Goal: Task Accomplishment & Management: Manage account settings

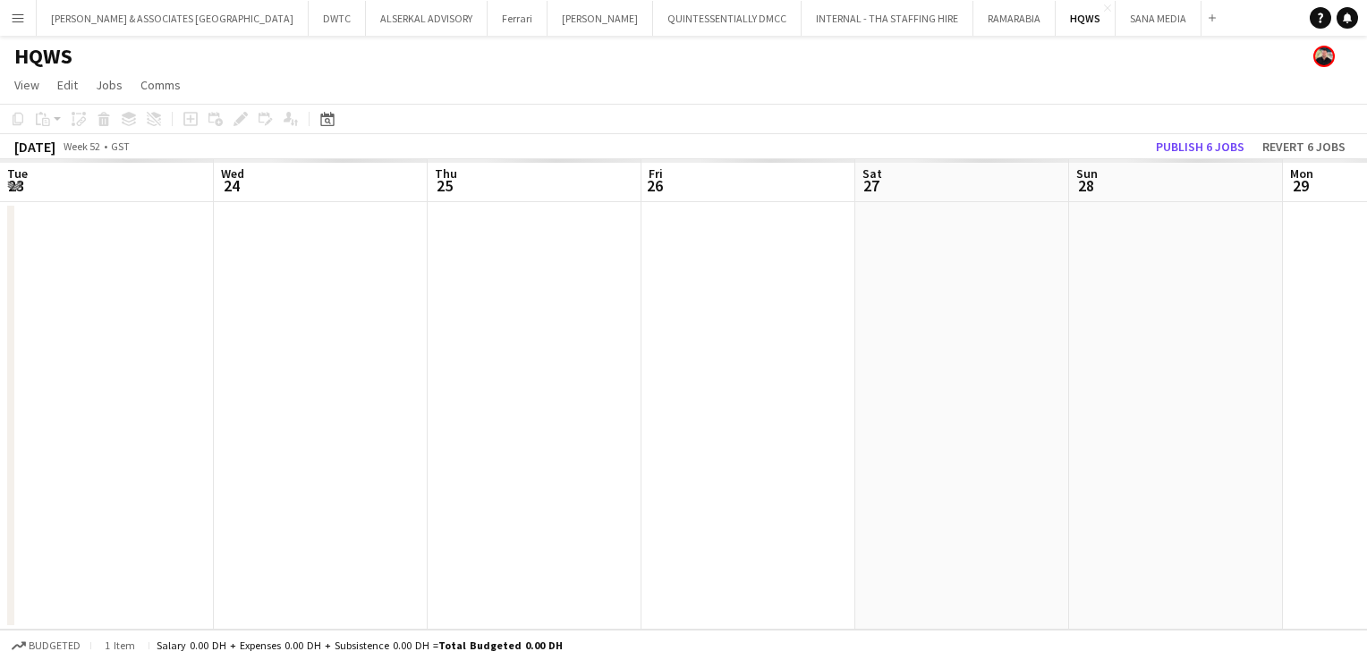
scroll to position [0, 616]
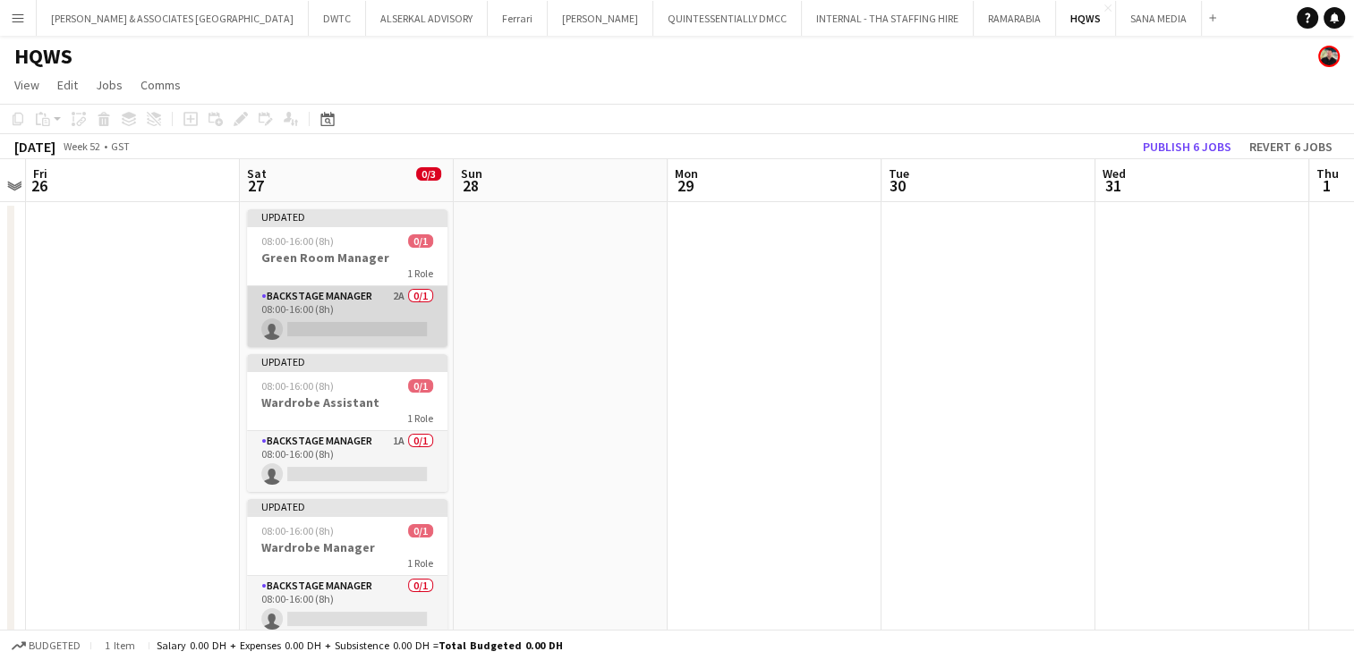
click at [332, 299] on app-card-role "Backstage Manager 2A 0/1 08:00-16:00 (8h) single-neutral-actions" at bounding box center [347, 316] width 200 height 61
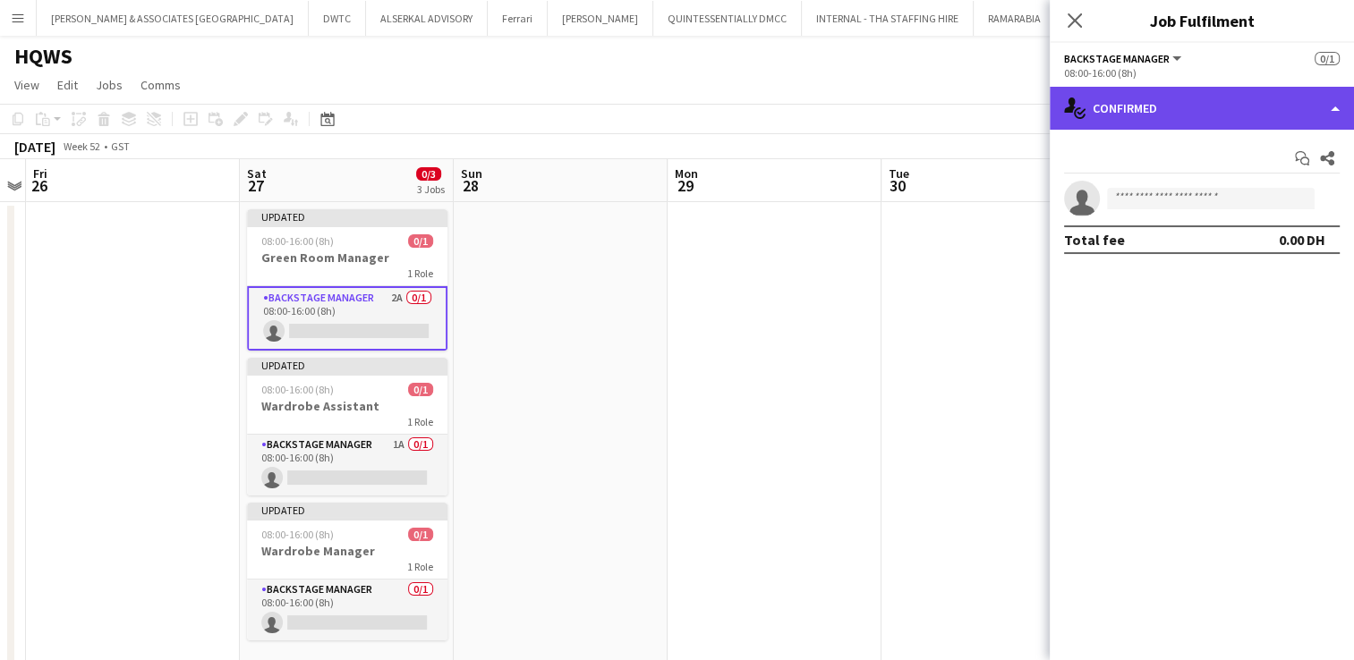
click at [1287, 100] on div "single-neutral-actions-check-2 Confirmed" at bounding box center [1201, 108] width 304 height 43
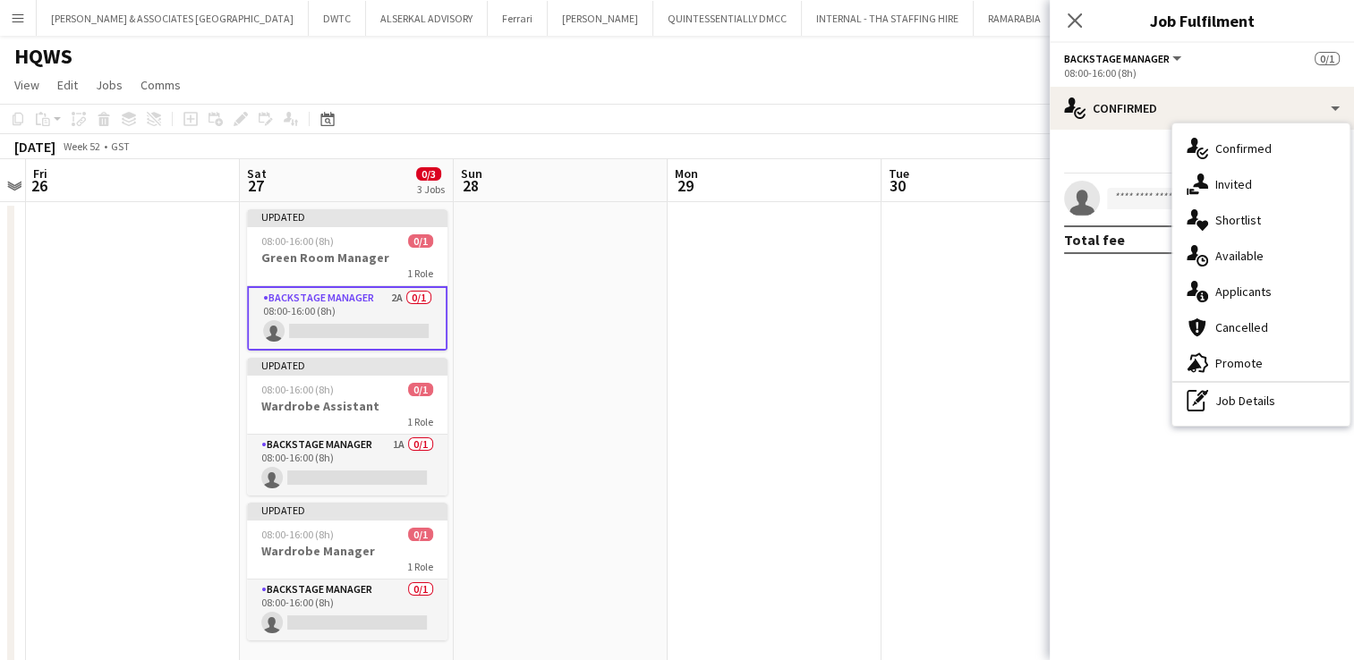
drag, startPoint x: 1279, startPoint y: 247, endPoint x: 1278, endPoint y: 293, distance: 45.6
click at [1278, 293] on div "single-neutral-actions-check-2 Confirmed single-neutral-actions-share-1 Invited…" at bounding box center [1260, 274] width 177 height 302
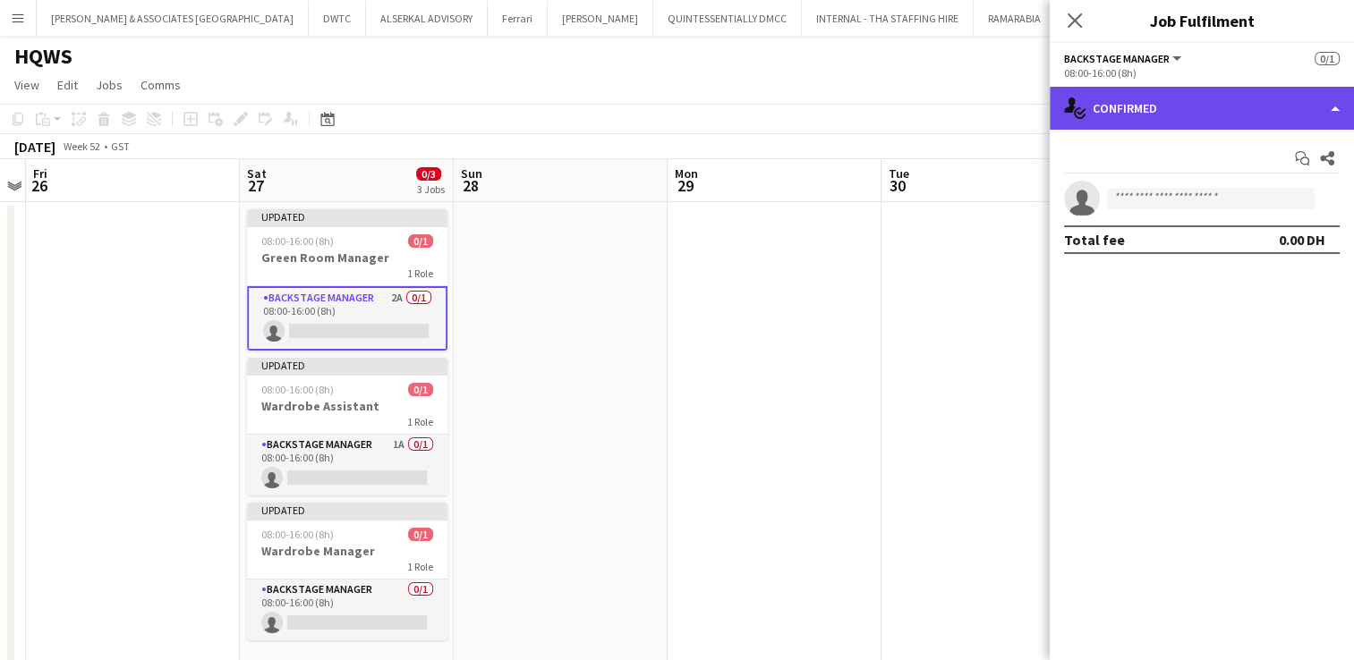
click at [1192, 115] on div "single-neutral-actions-check-2 Confirmed" at bounding box center [1201, 108] width 304 height 43
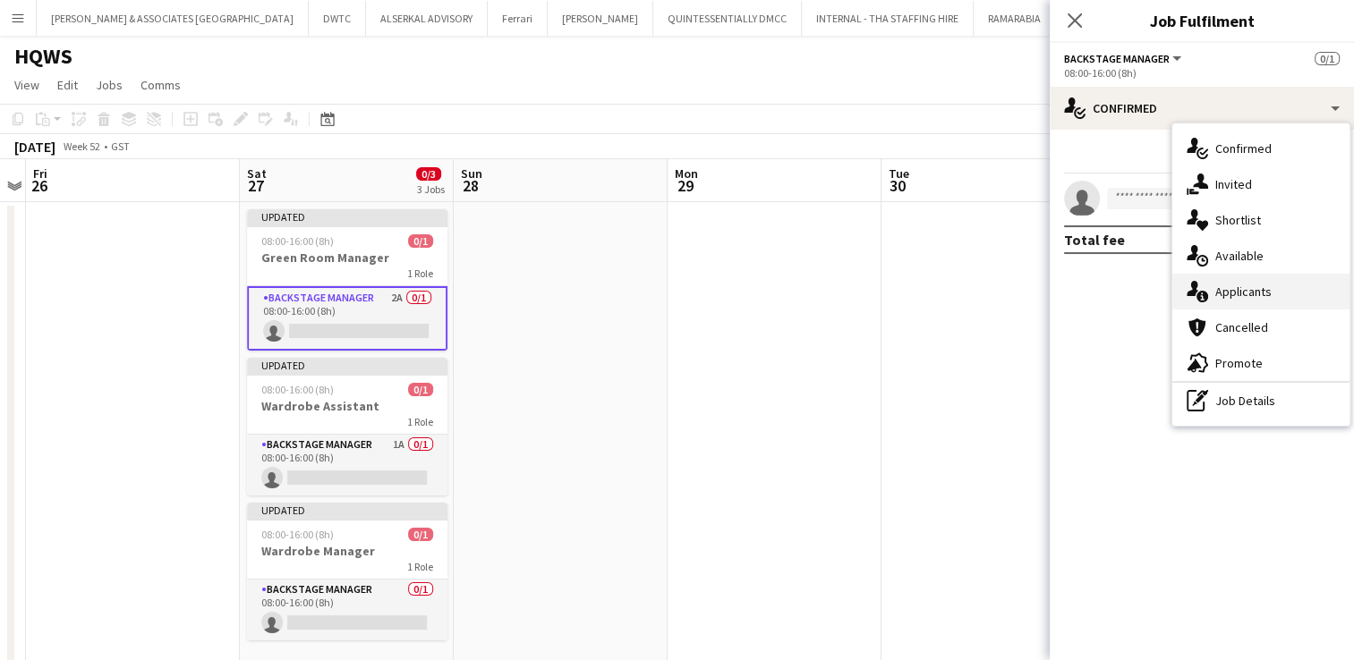
click at [1246, 293] on span "Applicants" at bounding box center [1243, 292] width 56 height 16
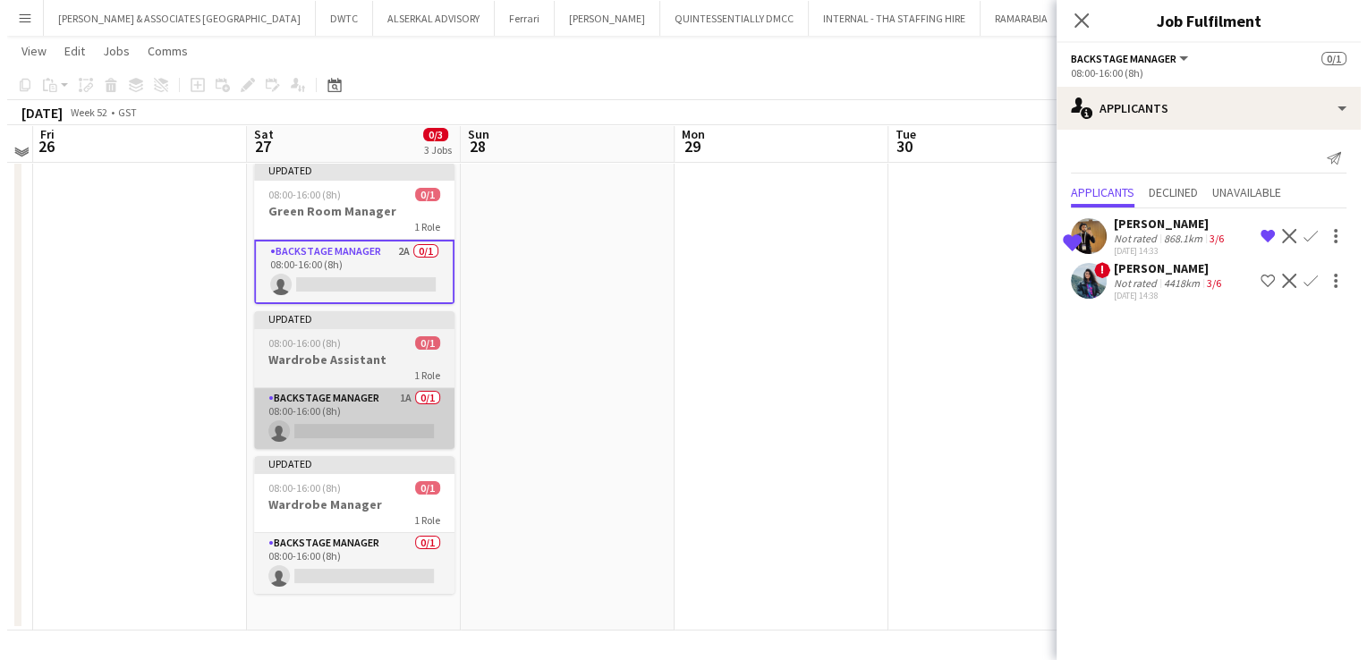
scroll to position [0, 0]
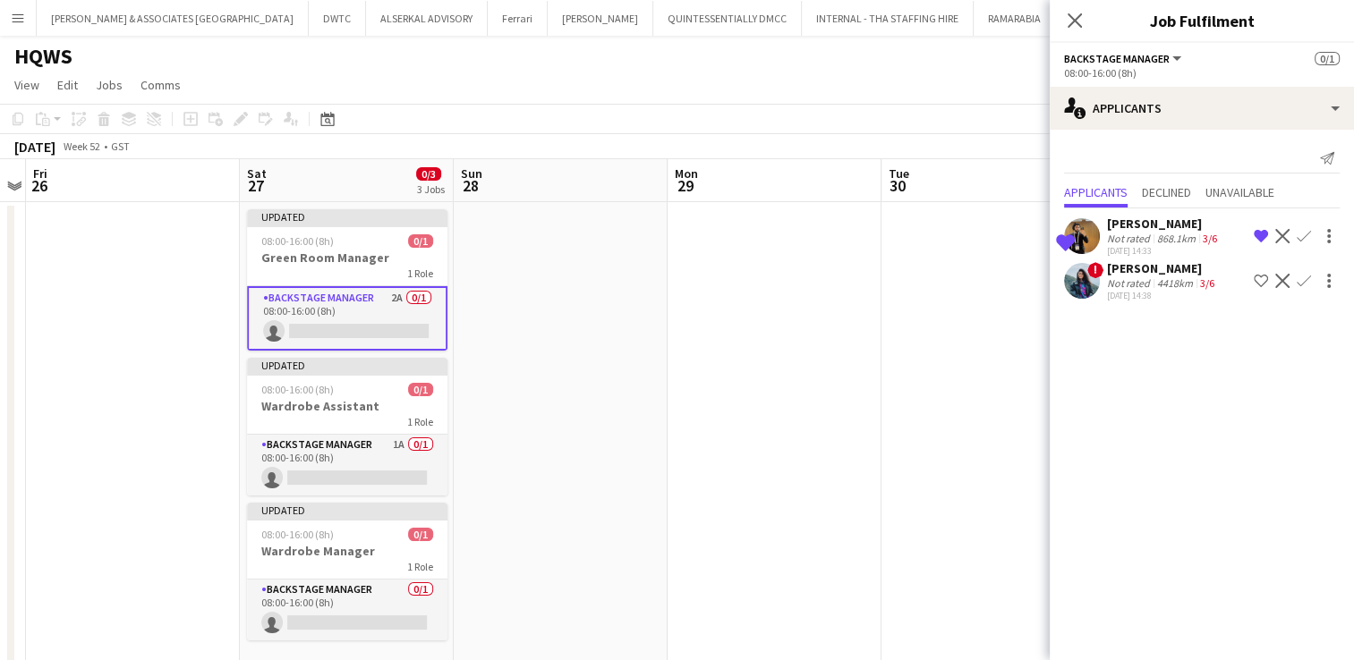
click at [344, 63] on div "HQWS" at bounding box center [677, 53] width 1354 height 34
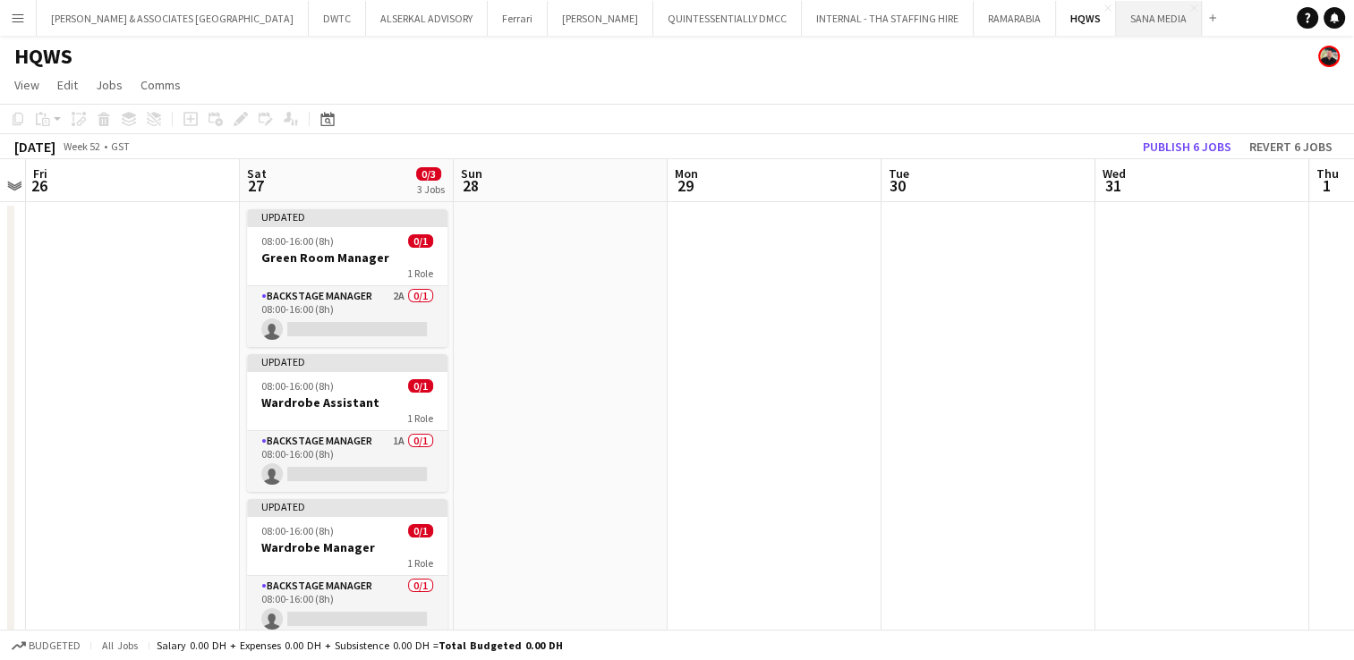
click at [1116, 22] on button "SANA MEDIA Close" at bounding box center [1159, 18] width 86 height 35
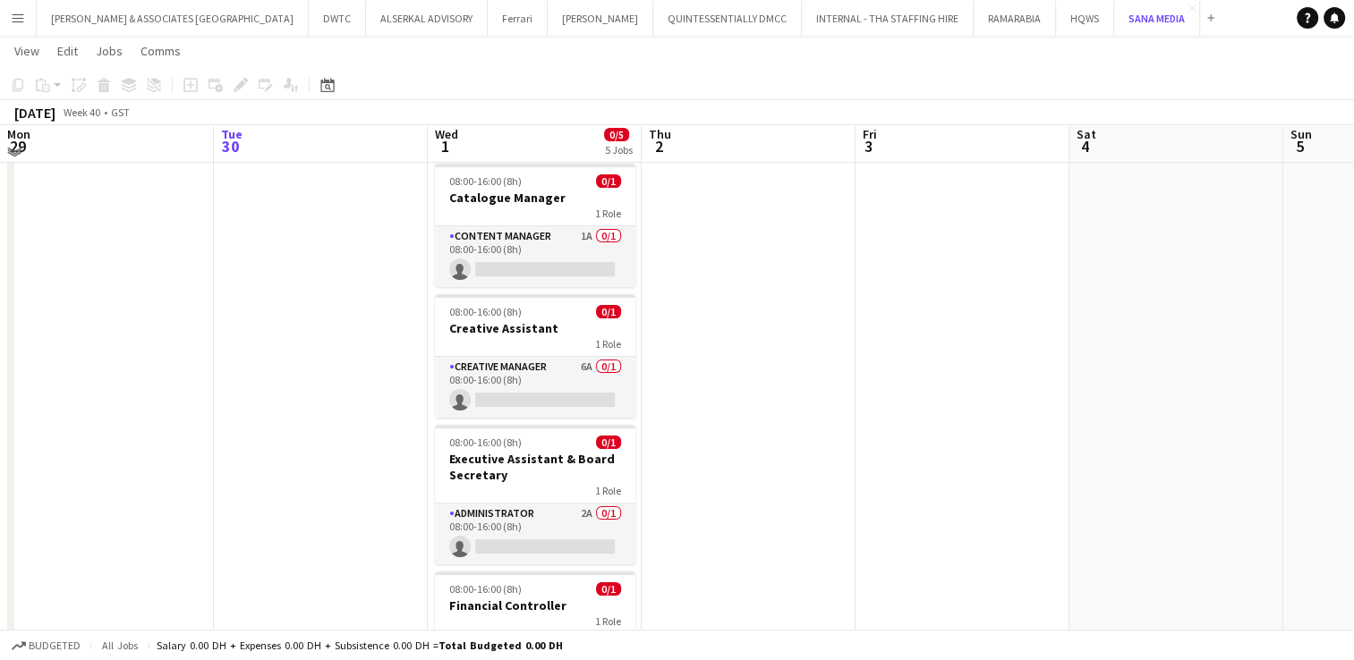
scroll to position [179, 0]
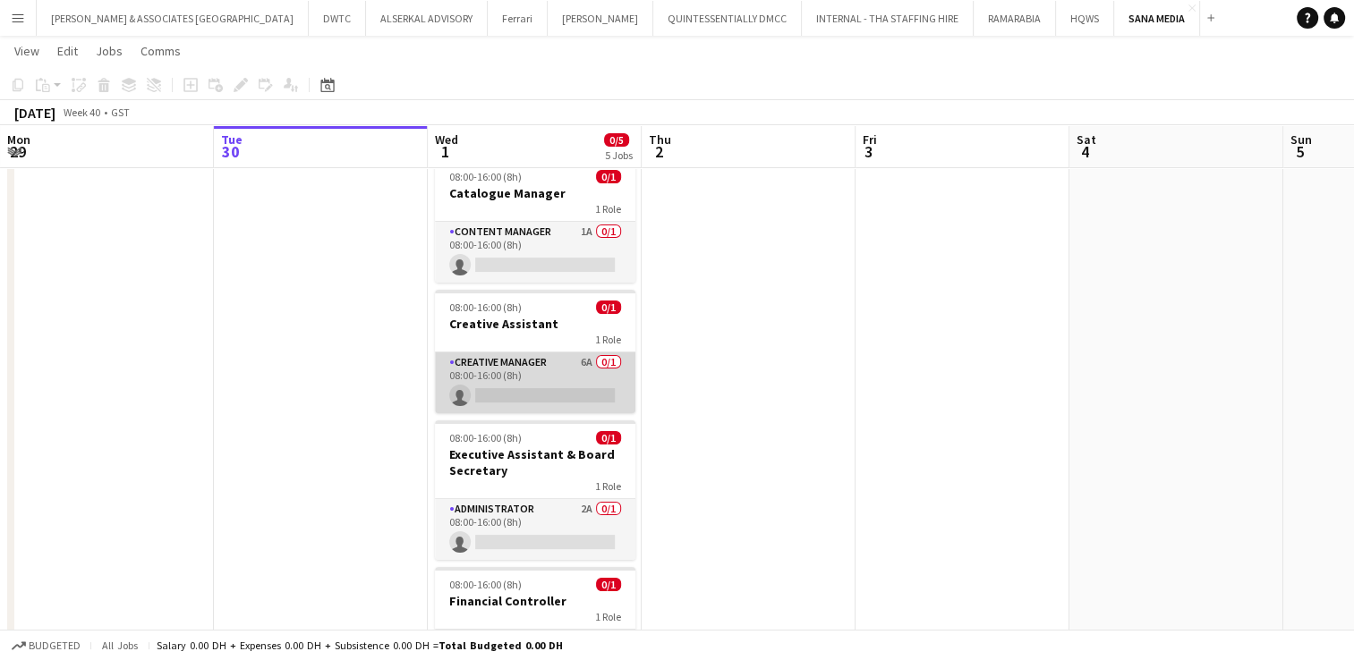
click at [562, 370] on app-card-role "Creative Manager 6A 0/1 08:00-16:00 (8h) single-neutral-actions" at bounding box center [535, 382] width 200 height 61
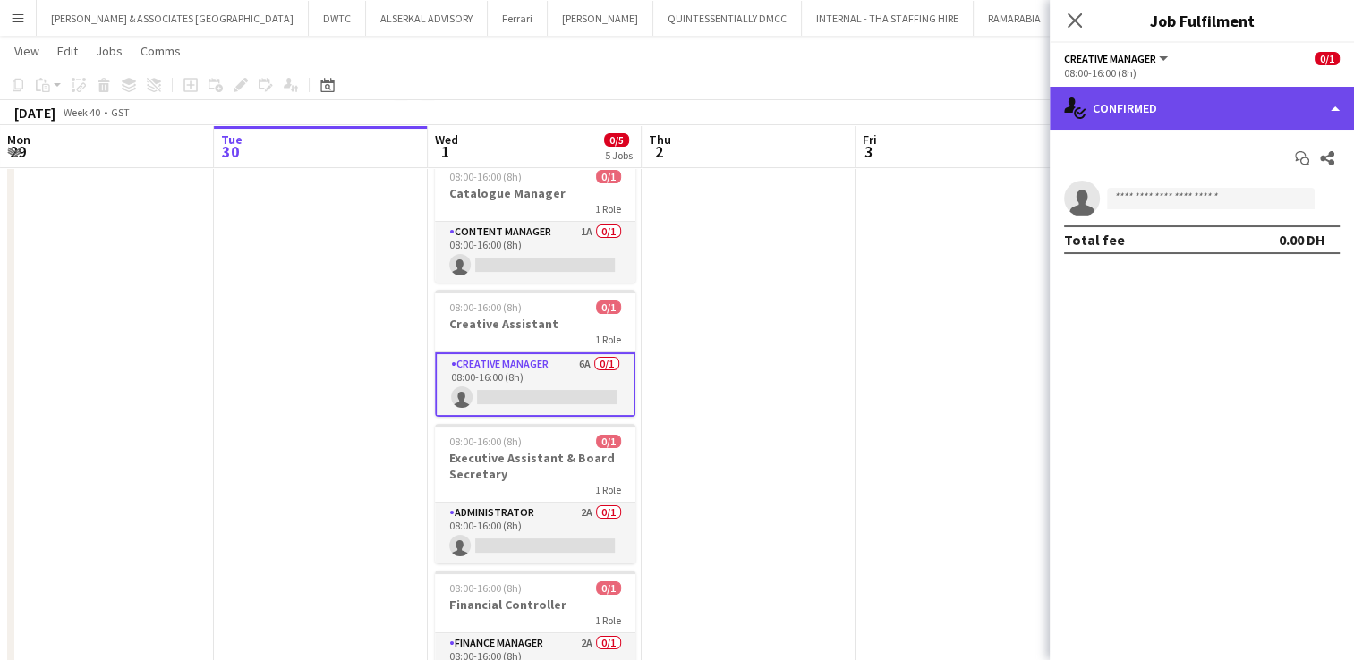
click at [1133, 119] on div "single-neutral-actions-check-2 Confirmed" at bounding box center [1201, 108] width 304 height 43
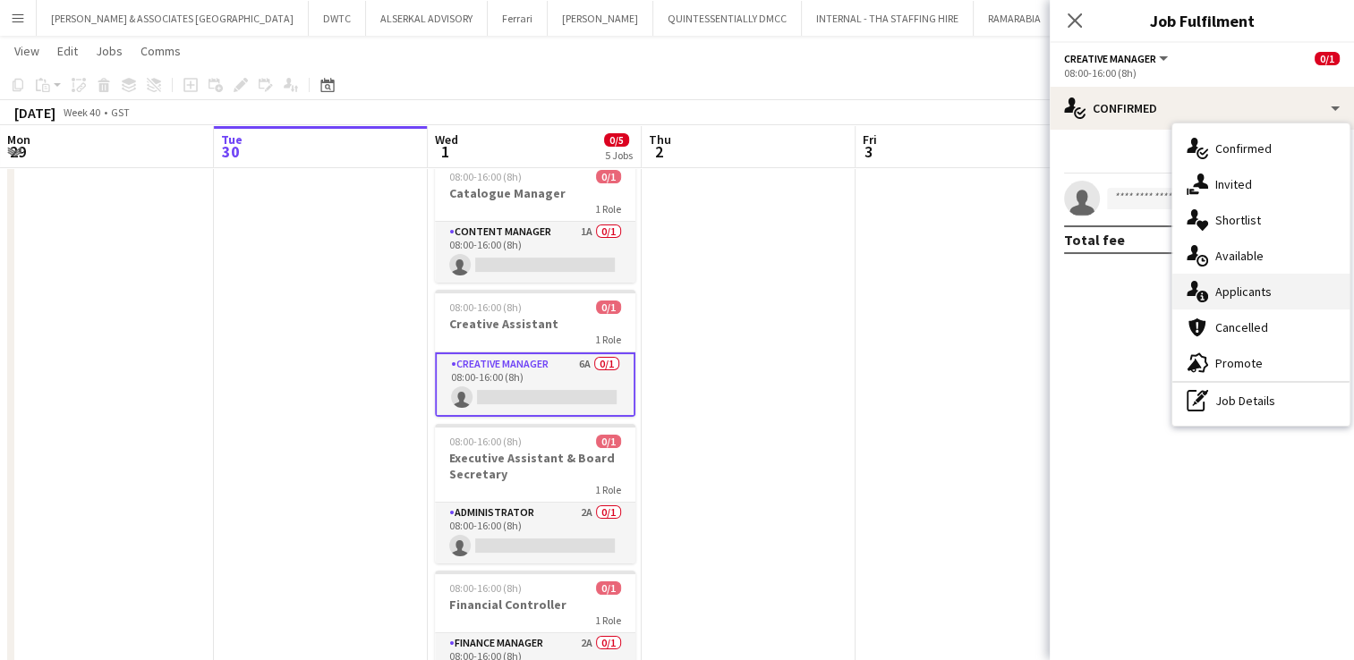
click at [1255, 288] on span "Applicants" at bounding box center [1243, 292] width 56 height 16
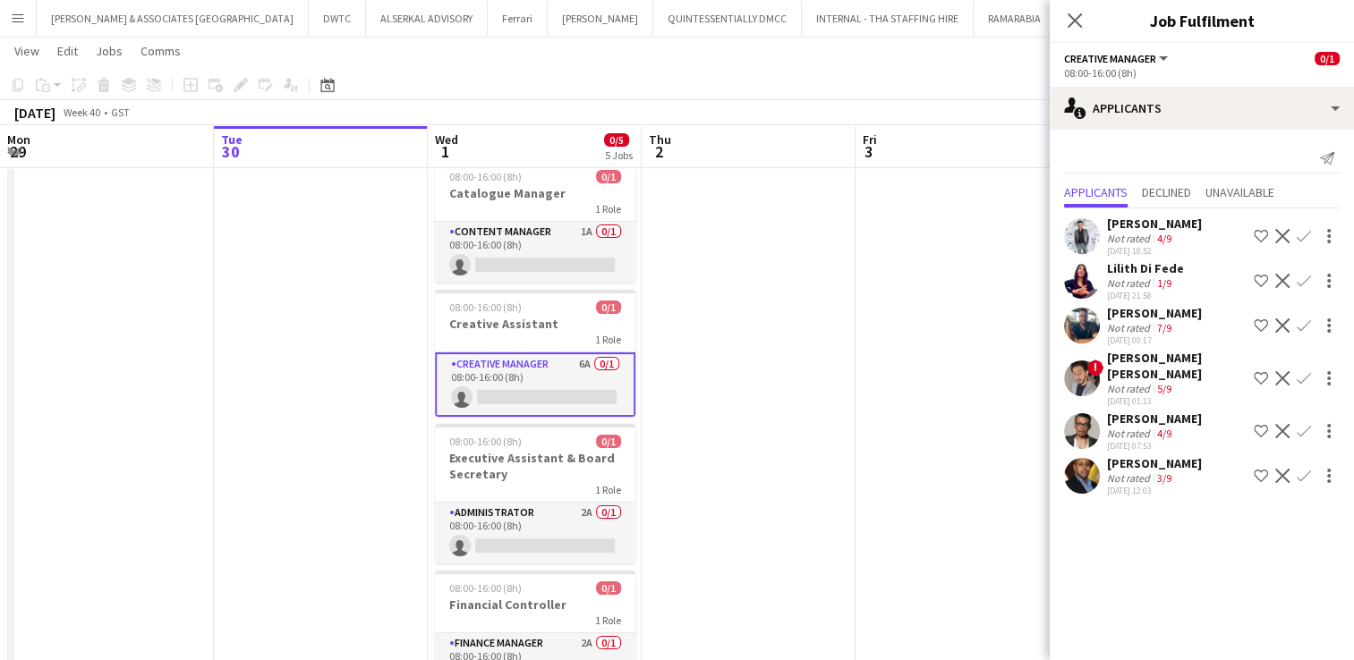
click at [1145, 471] on div "Not rated" at bounding box center [1130, 477] width 47 height 13
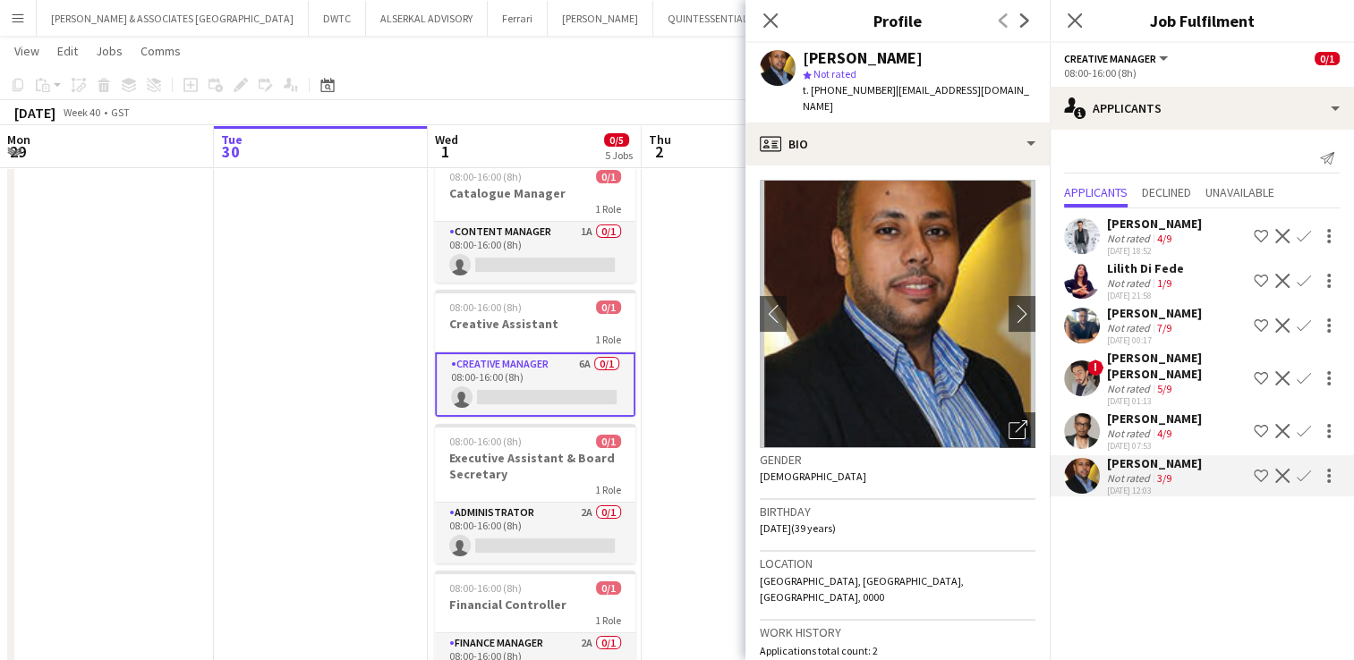
click at [1132, 395] on div "[DATE] 01:13" at bounding box center [1177, 401] width 140 height 12
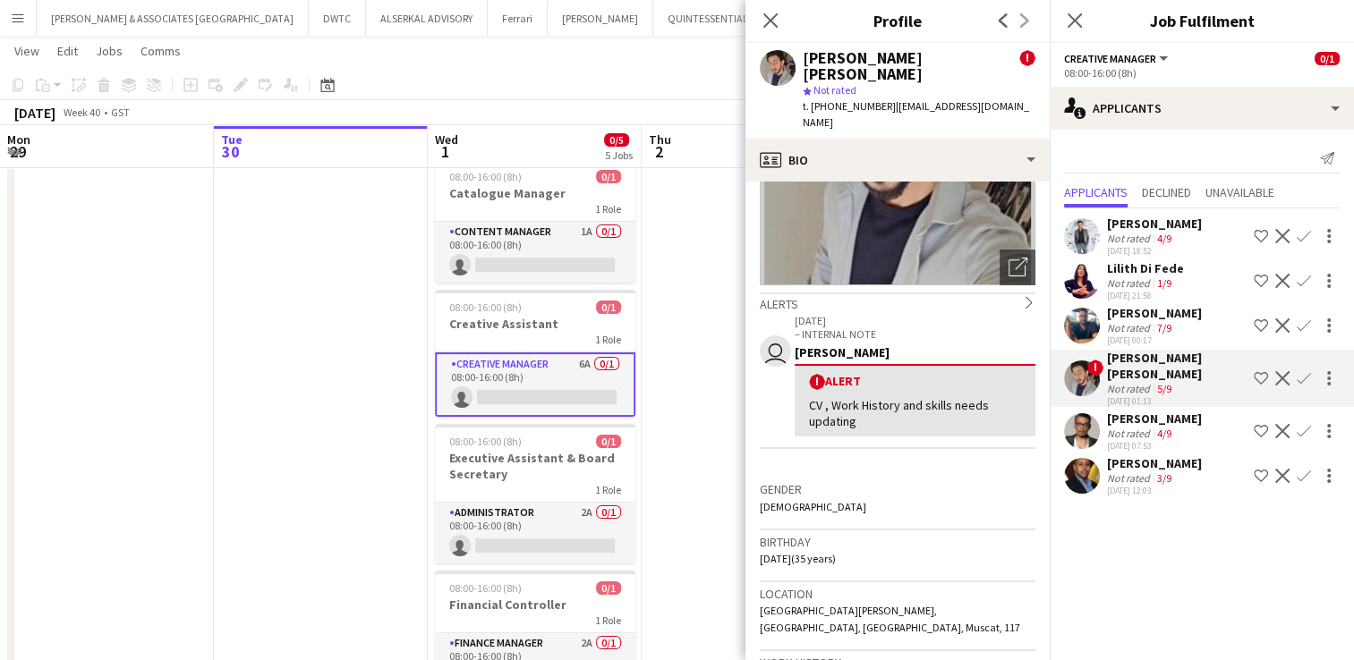
scroll to position [0, 0]
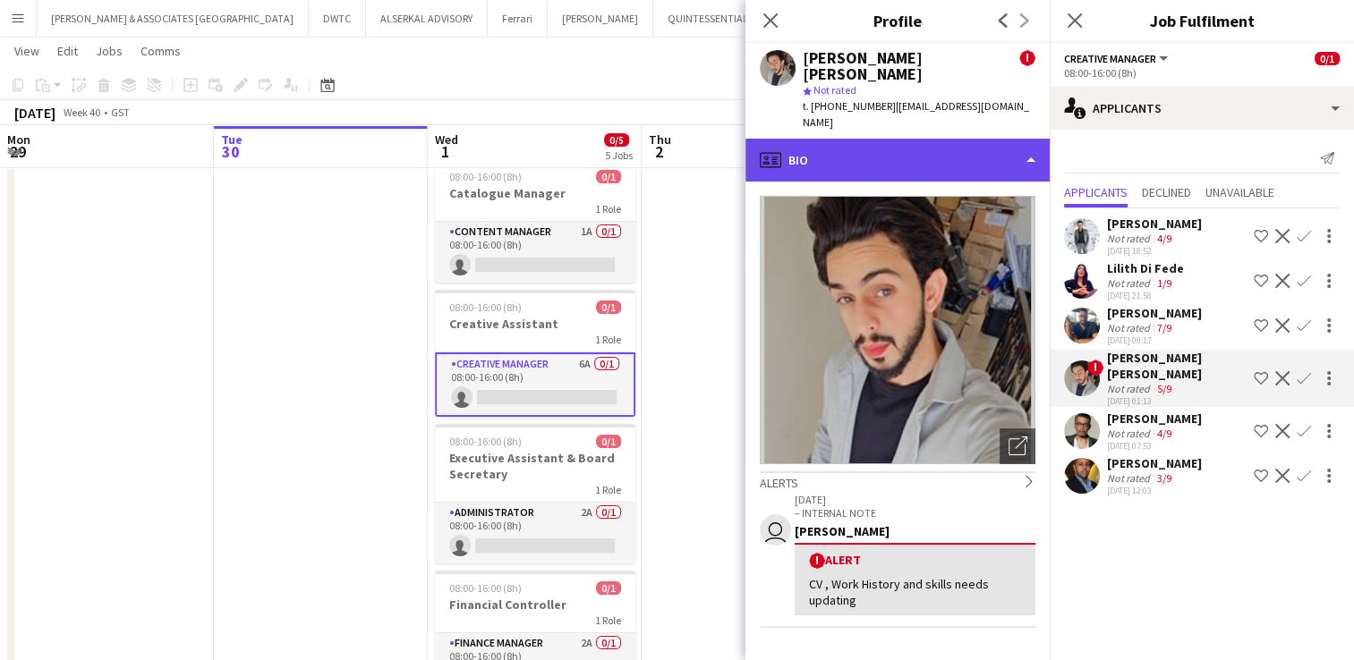
click at [879, 142] on div "profile Bio" at bounding box center [897, 160] width 304 height 43
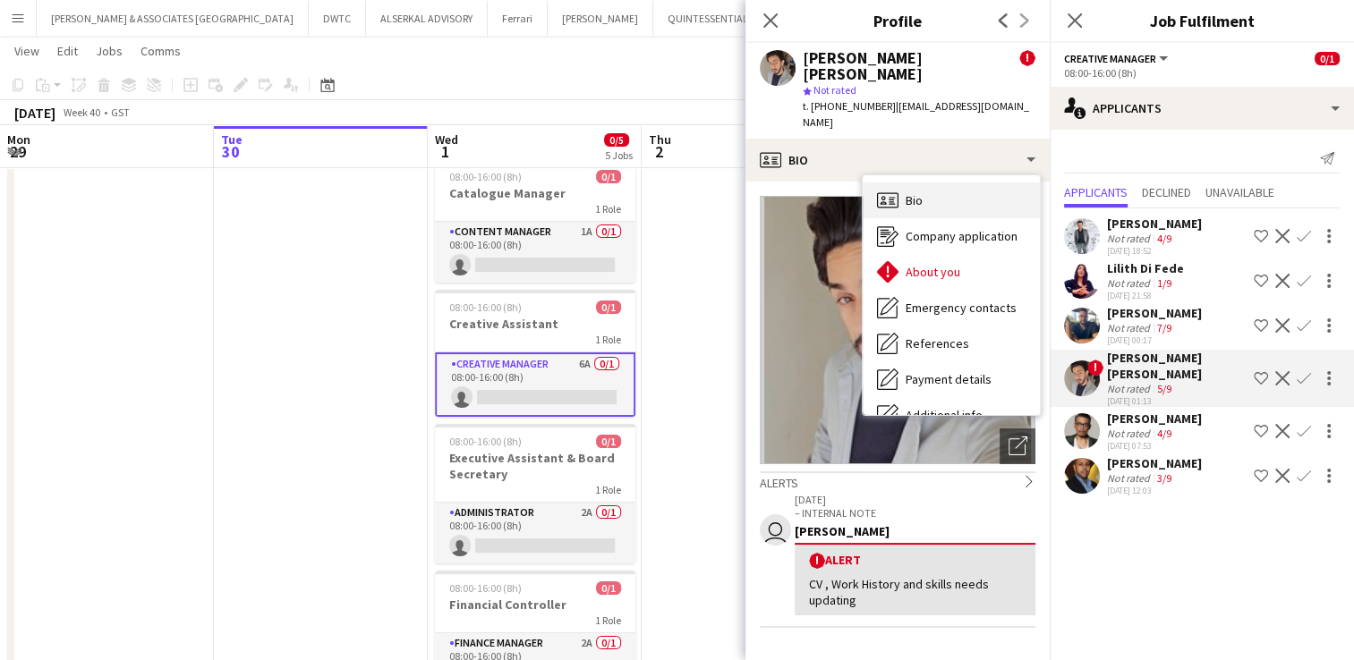
click at [963, 183] on div "Bio Bio" at bounding box center [950, 201] width 177 height 36
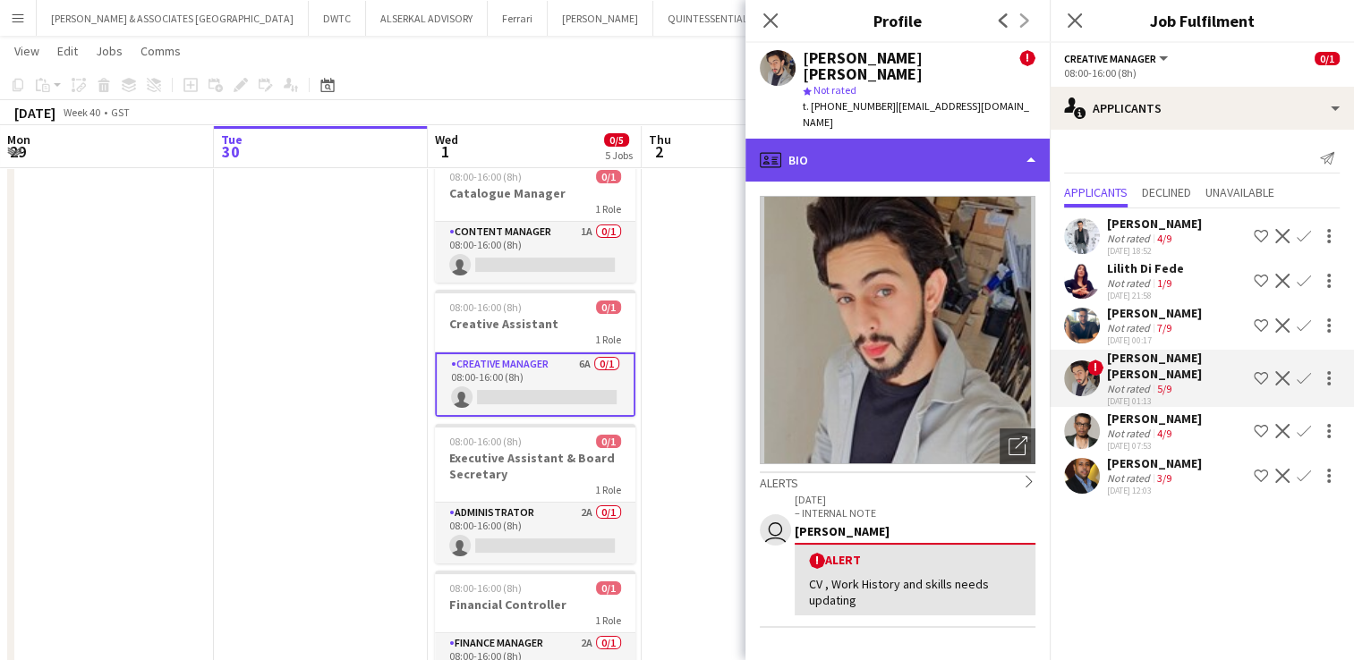
click at [865, 139] on div "profile Bio" at bounding box center [897, 160] width 304 height 43
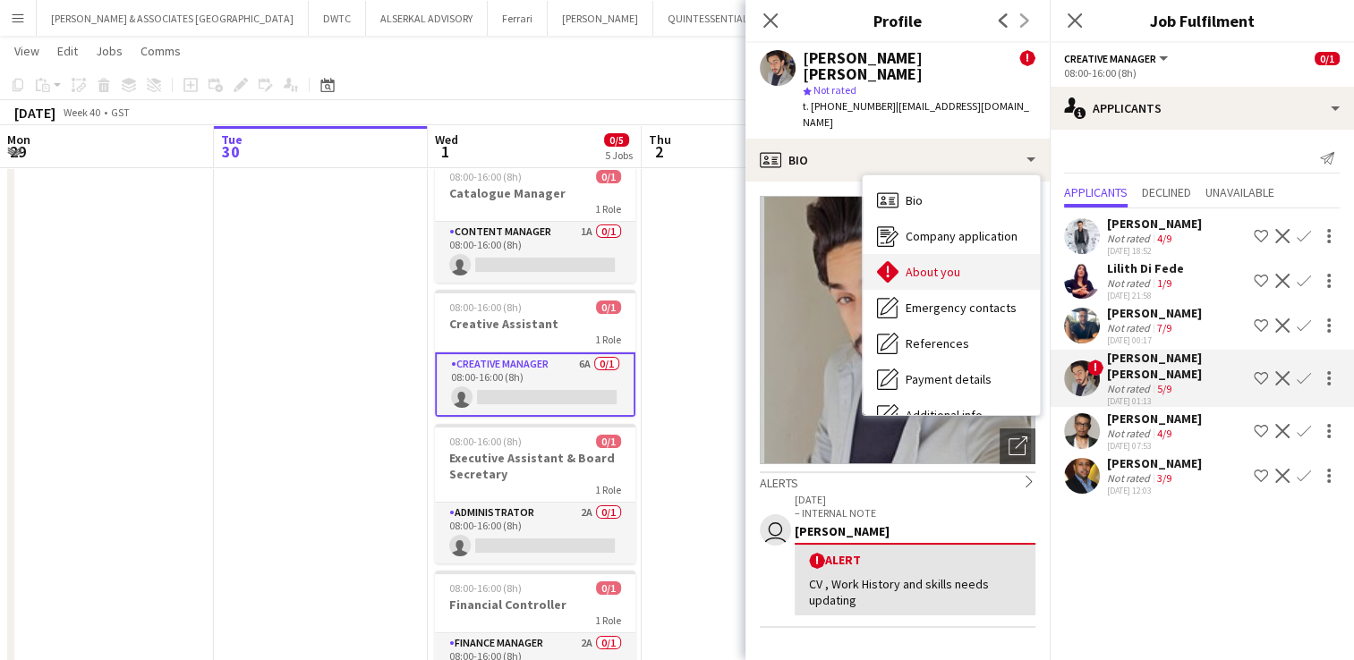
click at [959, 254] on div "About you About you" at bounding box center [950, 272] width 177 height 36
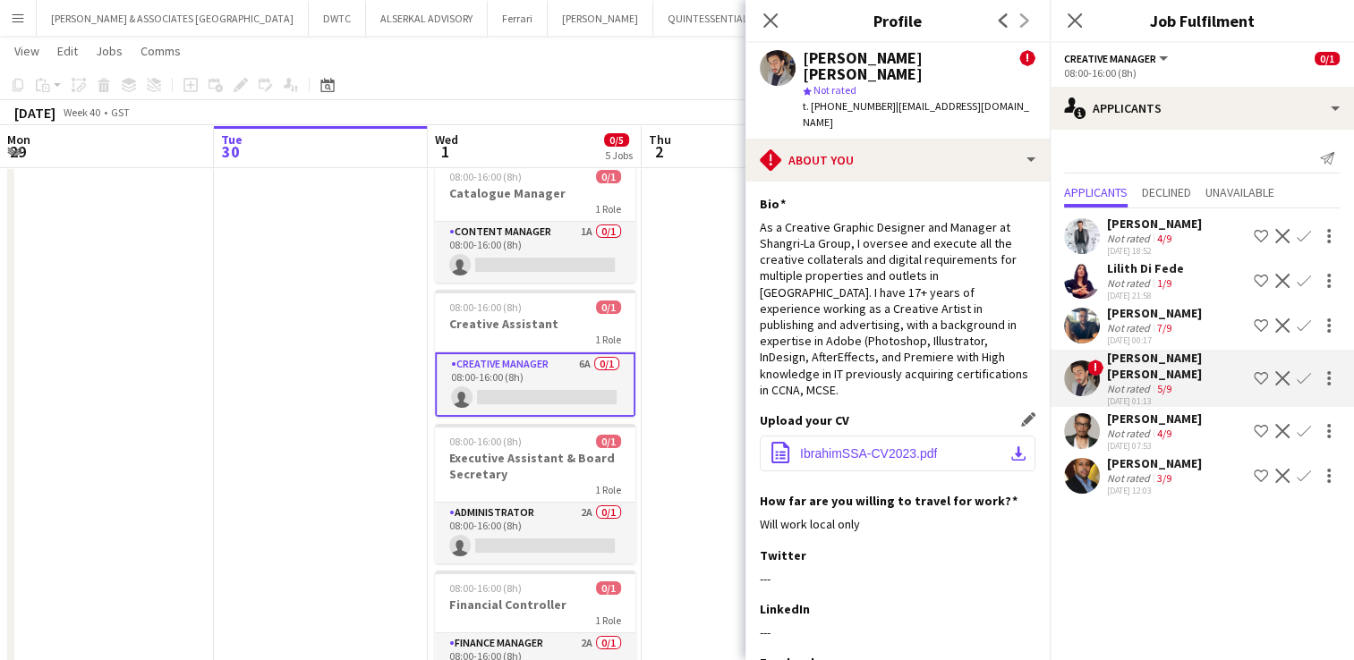
click at [929, 436] on button "office-file-sheet IbrahimSSA-CV2023.pdf download-bottom" at bounding box center [898, 454] width 276 height 36
click at [1145, 239] on div "Not rated" at bounding box center [1130, 238] width 47 height 13
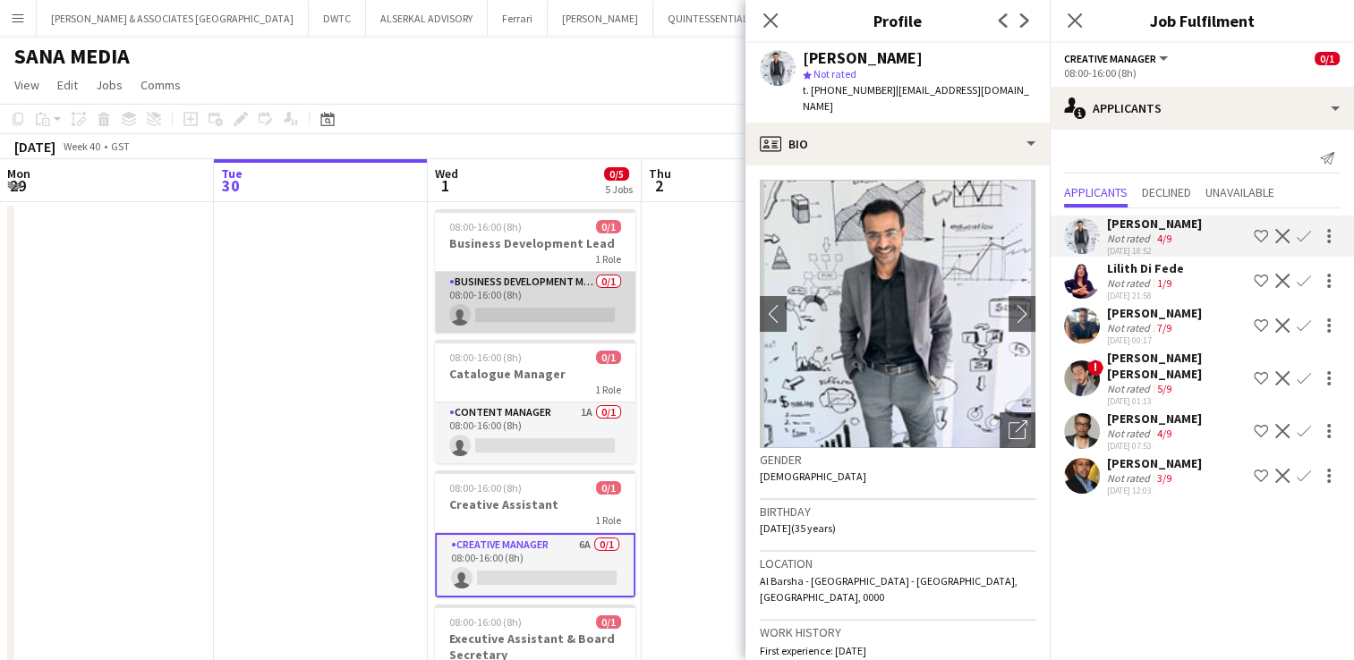
click at [531, 293] on app-card-role "Business Development Manager 0/1 08:00-16:00 (8h) single-neutral-actions" at bounding box center [535, 302] width 200 height 61
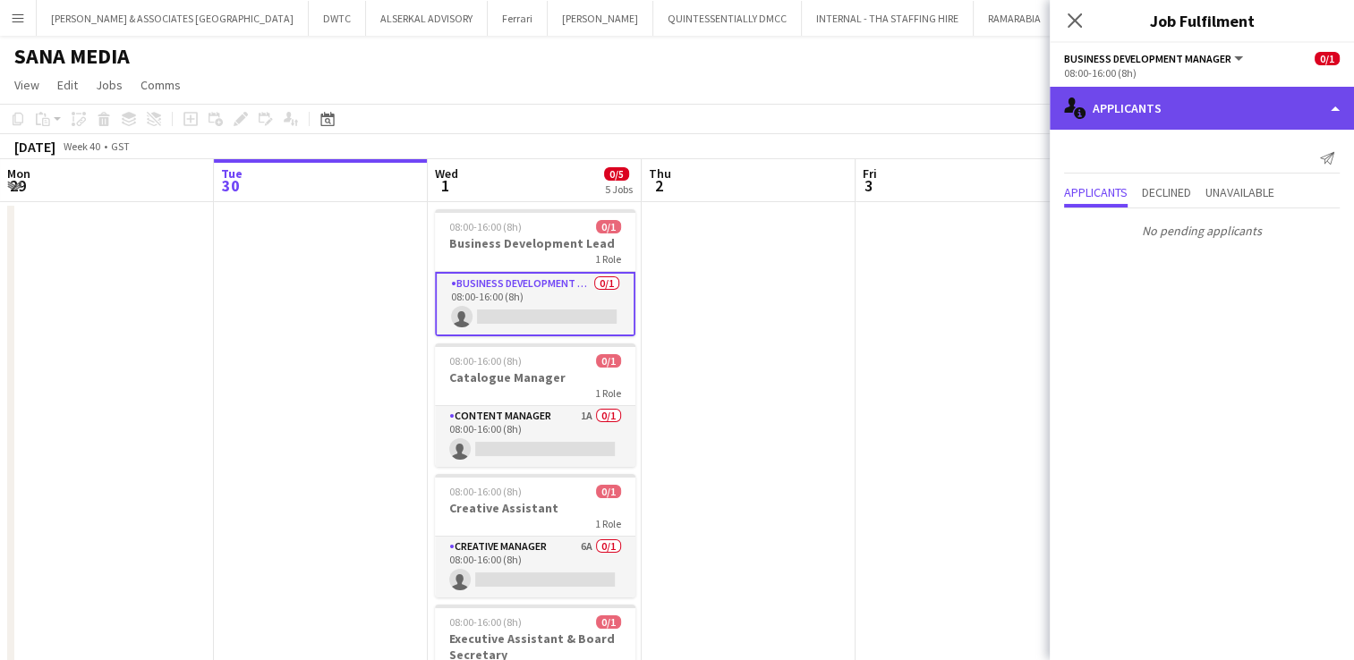
click at [1141, 110] on div "single-neutral-actions-information Applicants" at bounding box center [1201, 108] width 304 height 43
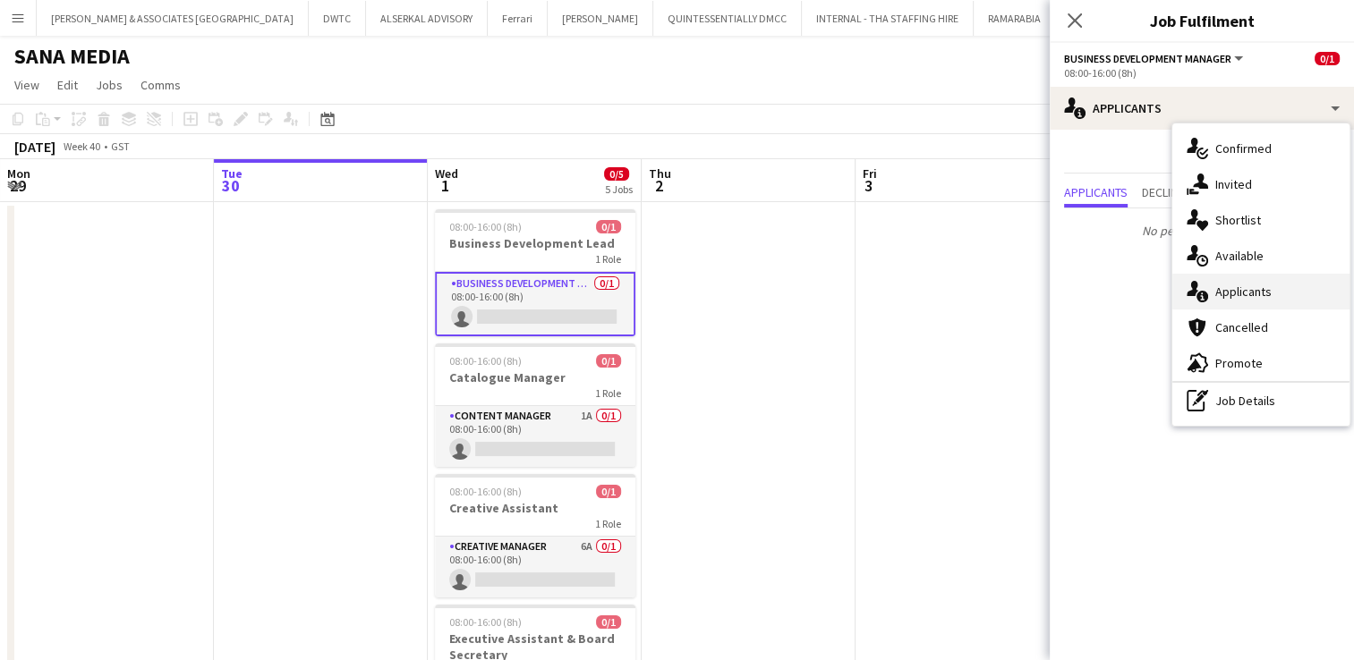
click at [1250, 288] on span "Applicants" at bounding box center [1243, 292] width 56 height 16
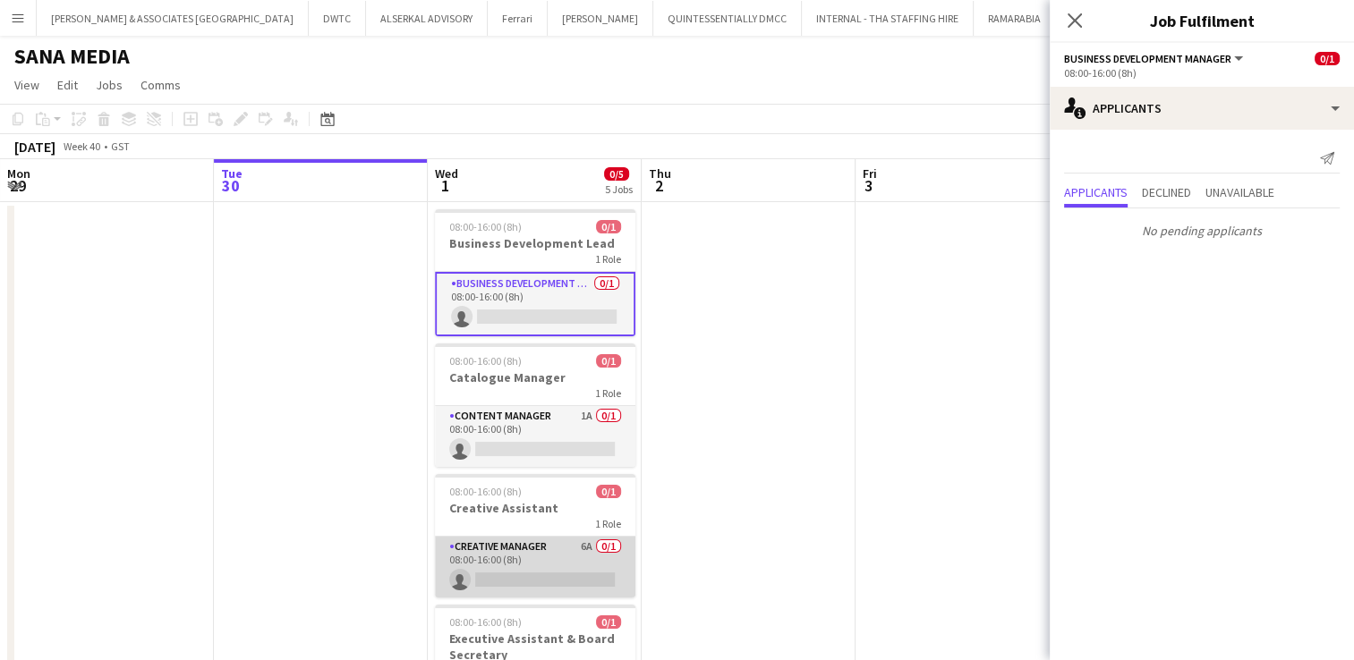
click at [519, 553] on app-card-role "Creative Manager 6A 0/1 08:00-16:00 (8h) single-neutral-actions" at bounding box center [535, 567] width 200 height 61
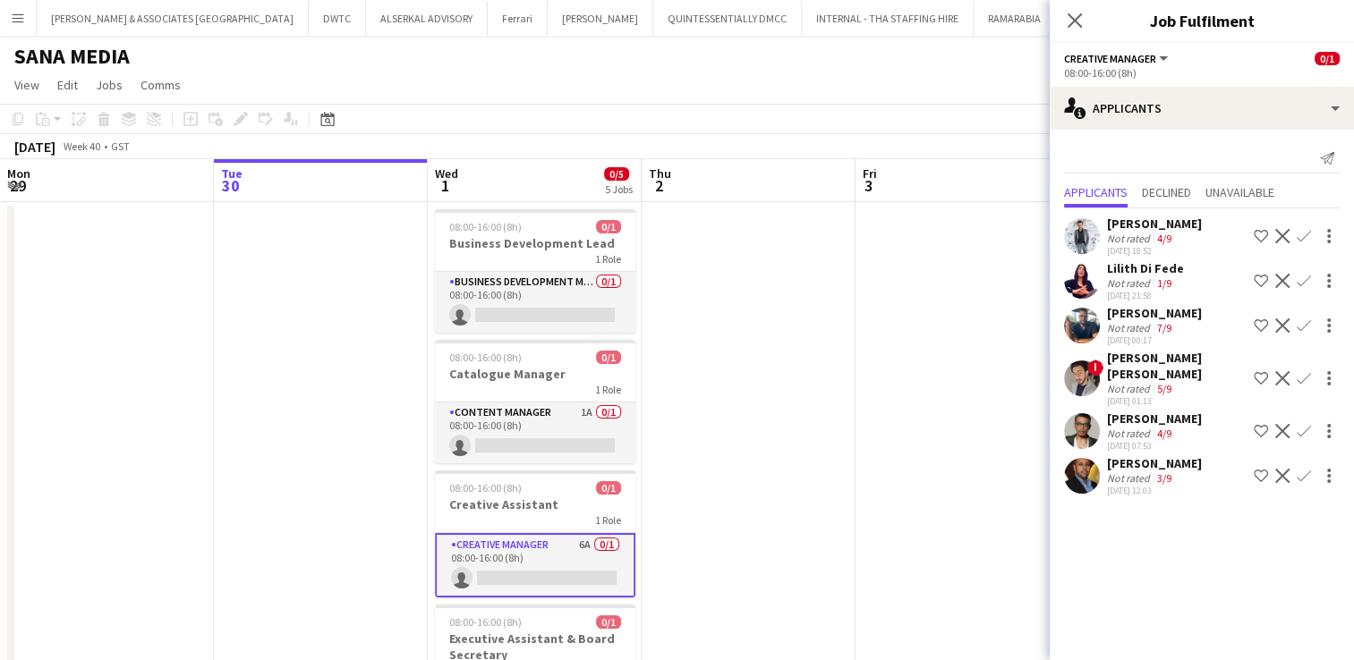
click at [1131, 471] on div "Not rated" at bounding box center [1130, 477] width 47 height 13
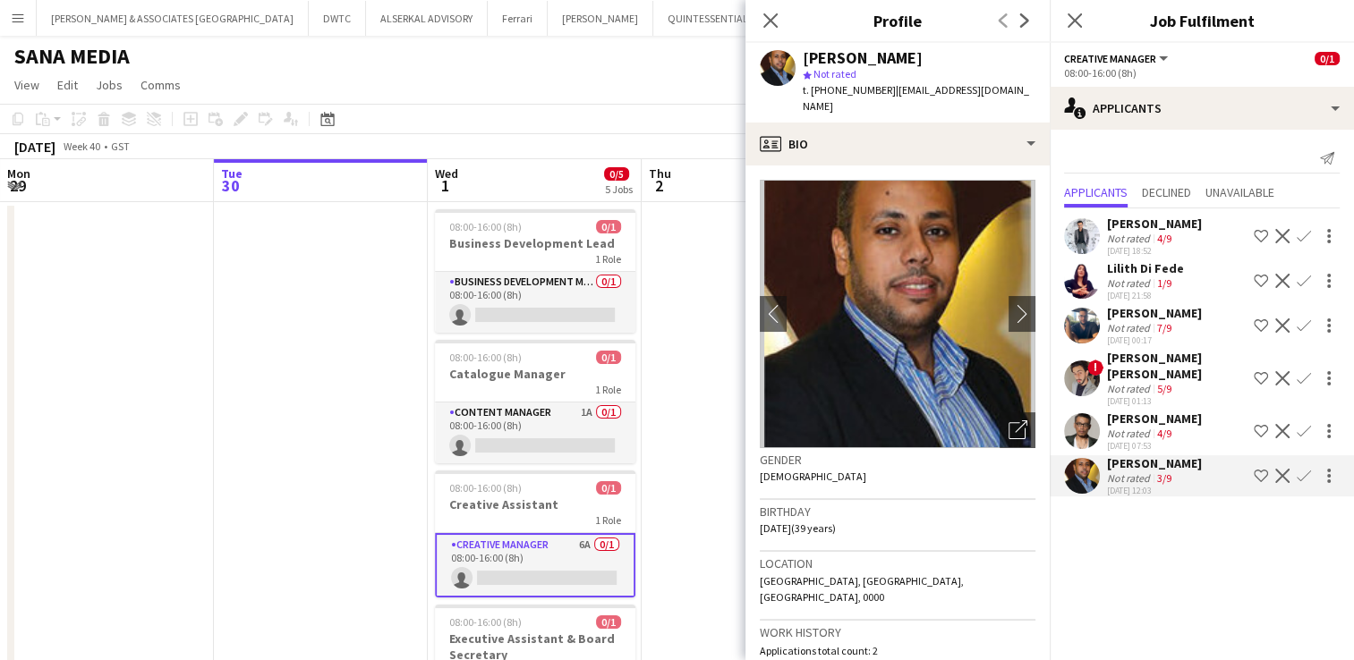
click at [1138, 427] on div "Not rated" at bounding box center [1130, 433] width 47 height 13
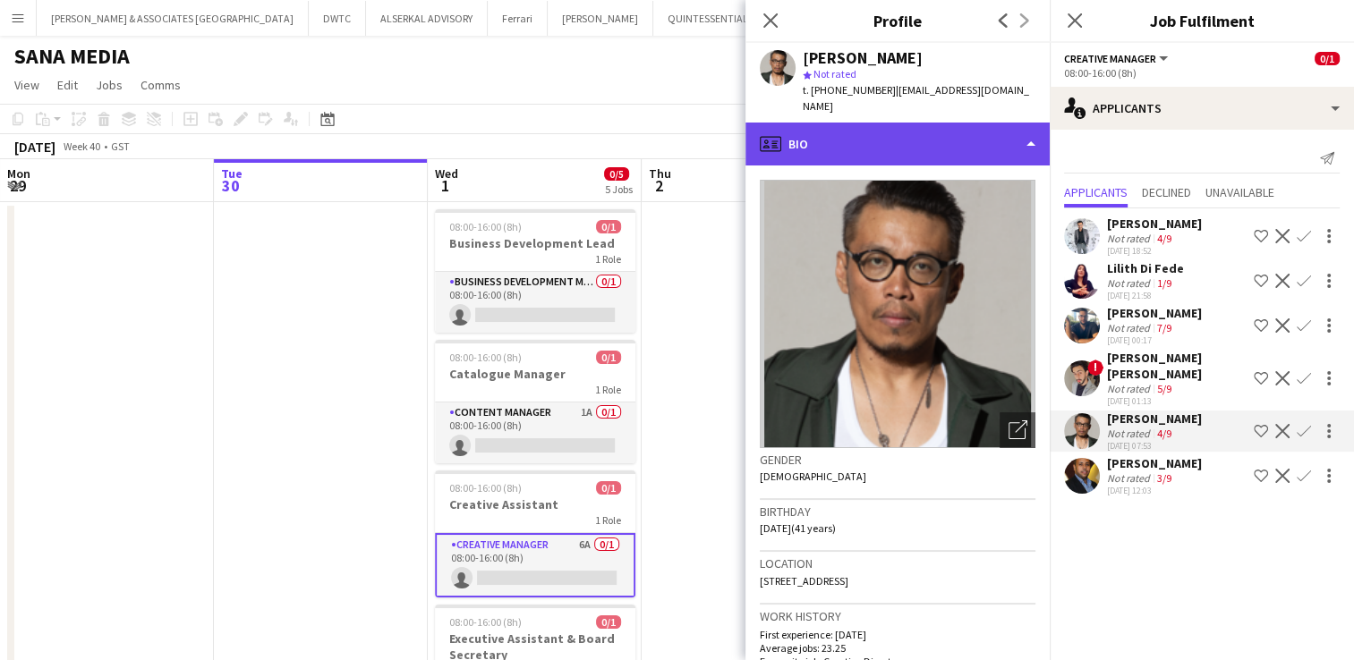
click at [897, 143] on div "profile Bio" at bounding box center [897, 144] width 304 height 43
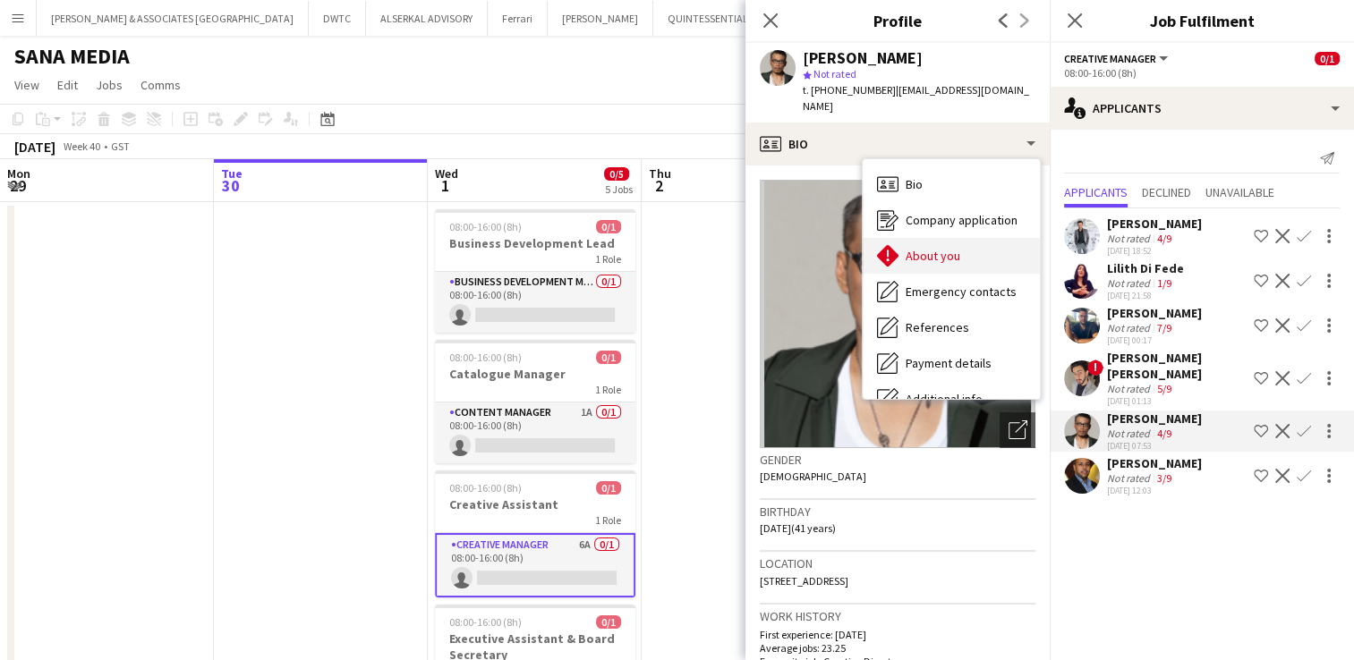
click at [949, 248] on span "About you" at bounding box center [932, 256] width 55 height 16
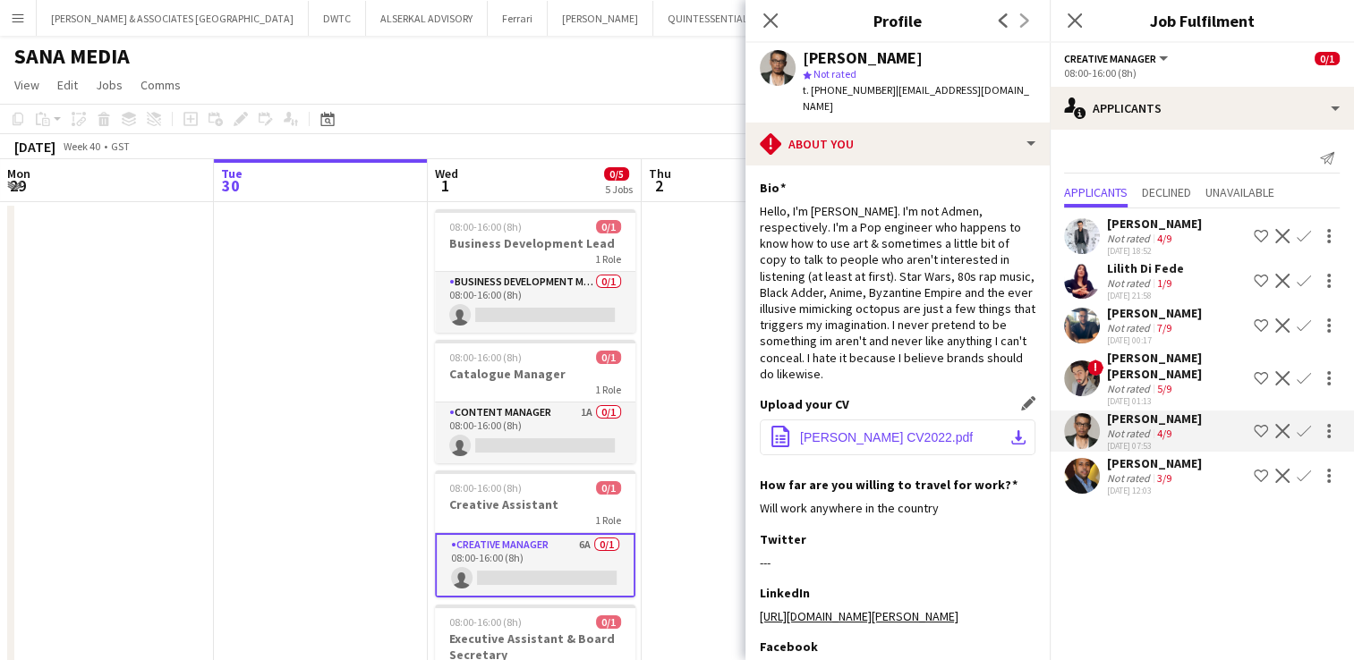
click at [907, 420] on button "office-file-sheet [PERSON_NAME] CV2022.pdf download-bottom" at bounding box center [898, 438] width 276 height 36
